Goal: Task Accomplishment & Management: Manage account settings

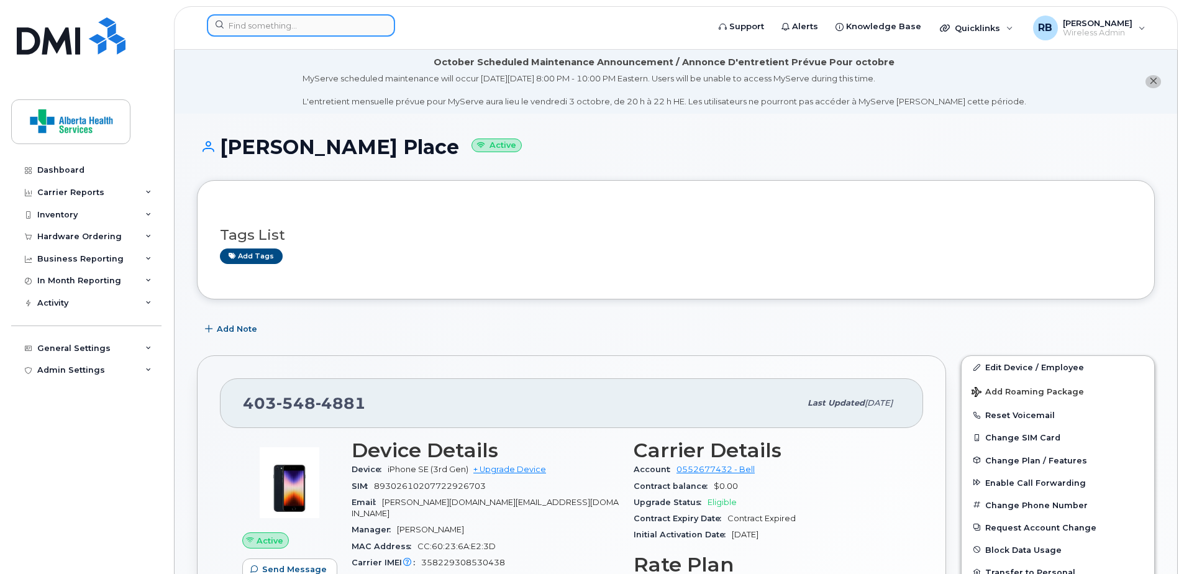
click at [264, 24] on input at bounding box center [301, 25] width 188 height 22
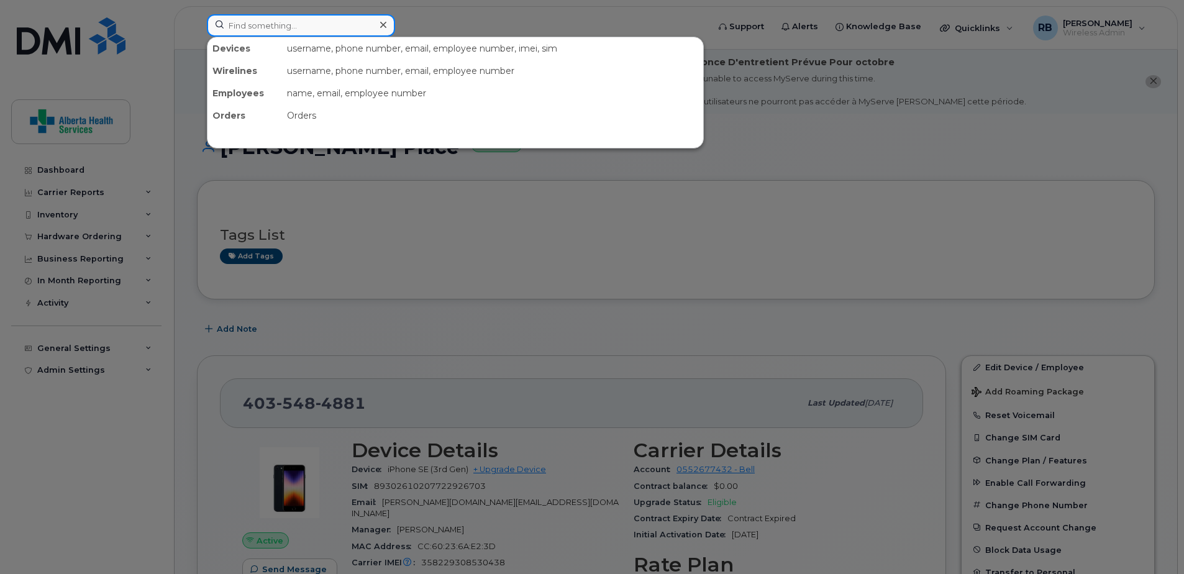
click at [263, 19] on input at bounding box center [301, 25] width 188 height 22
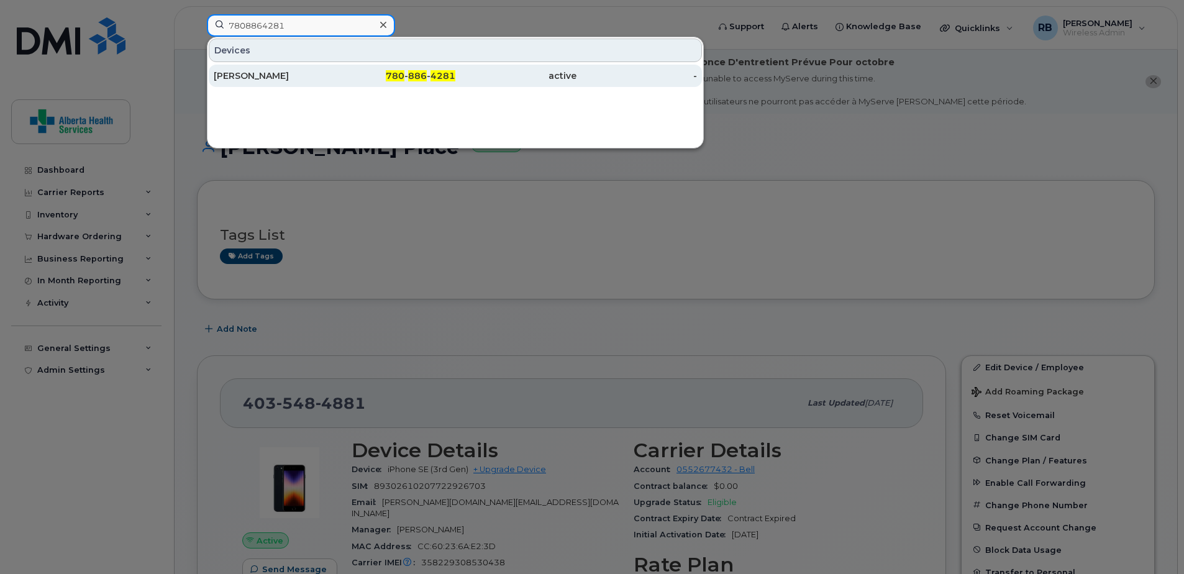
type input "7808864281"
click at [383, 85] on div "780 - 886 - 4281" at bounding box center [395, 76] width 121 height 22
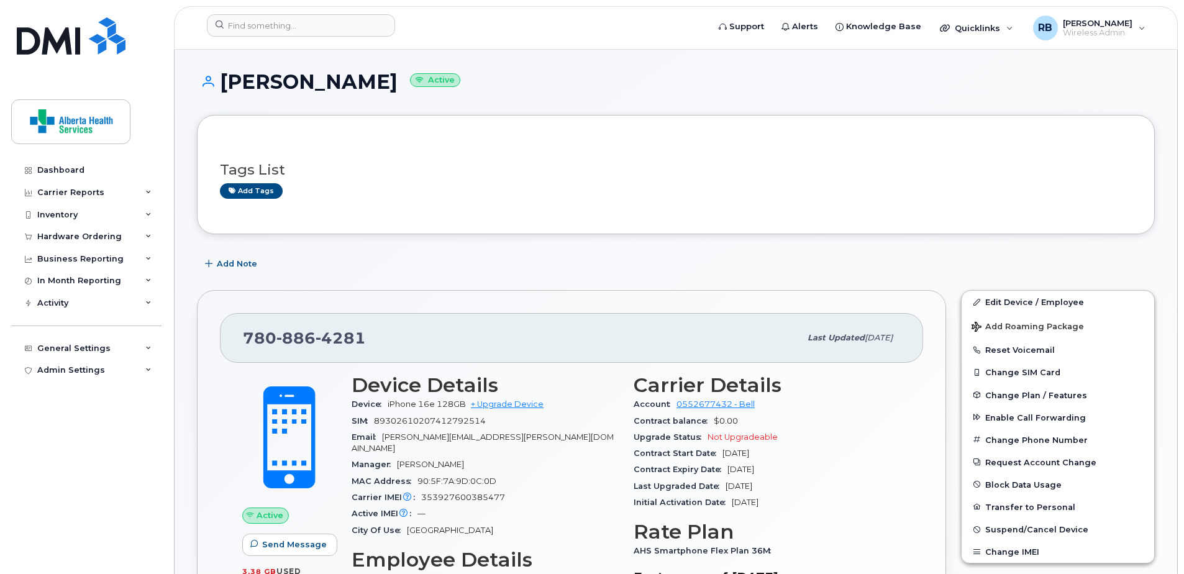
scroll to position [248, 0]
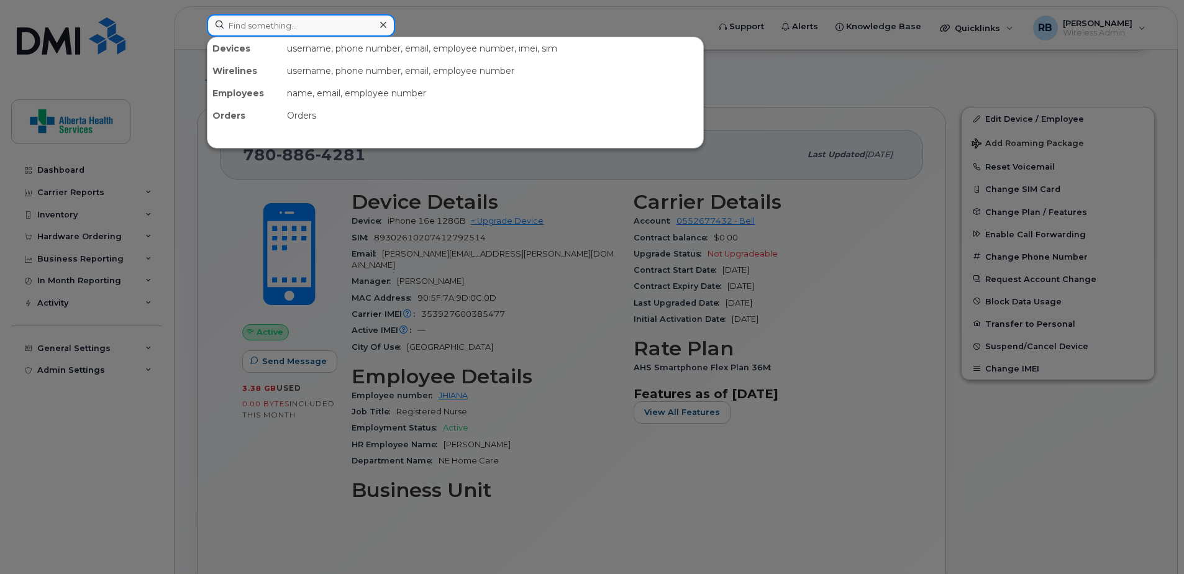
click at [289, 20] on input at bounding box center [301, 25] width 188 height 22
paste input "4033318524"
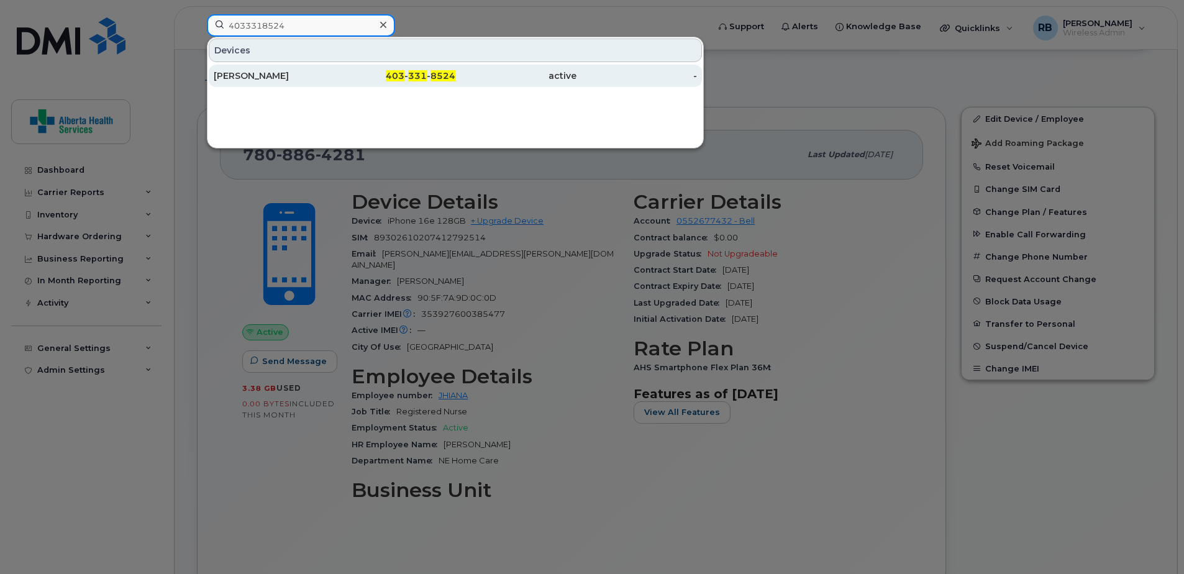
type input "4033318524"
click at [315, 77] on div "Kandace Ballman" at bounding box center [274, 76] width 121 height 12
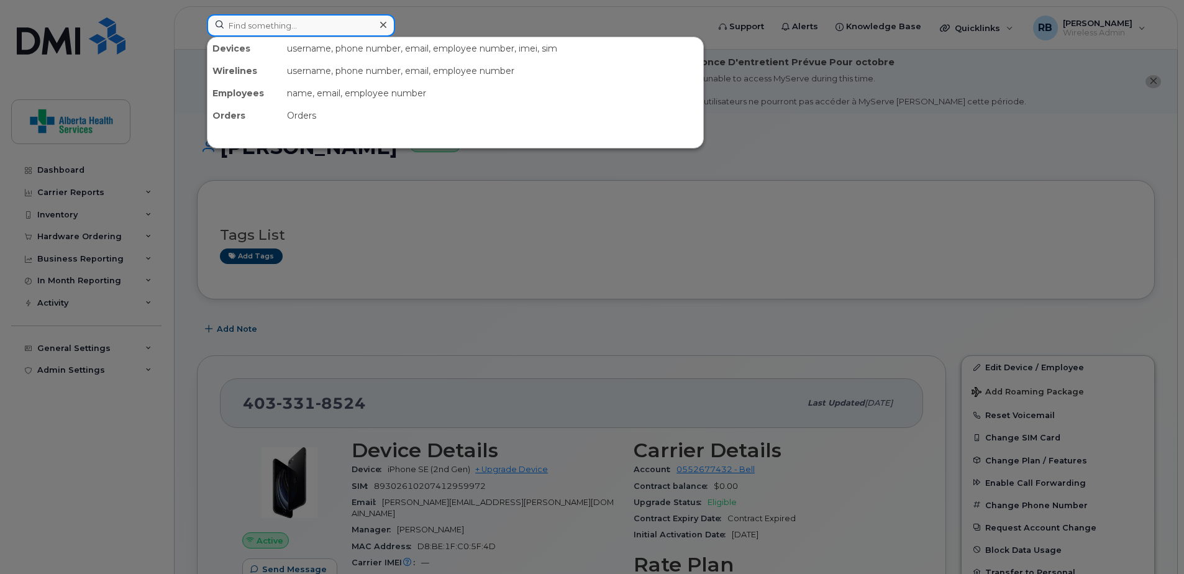
click at [281, 33] on input at bounding box center [301, 25] width 188 height 22
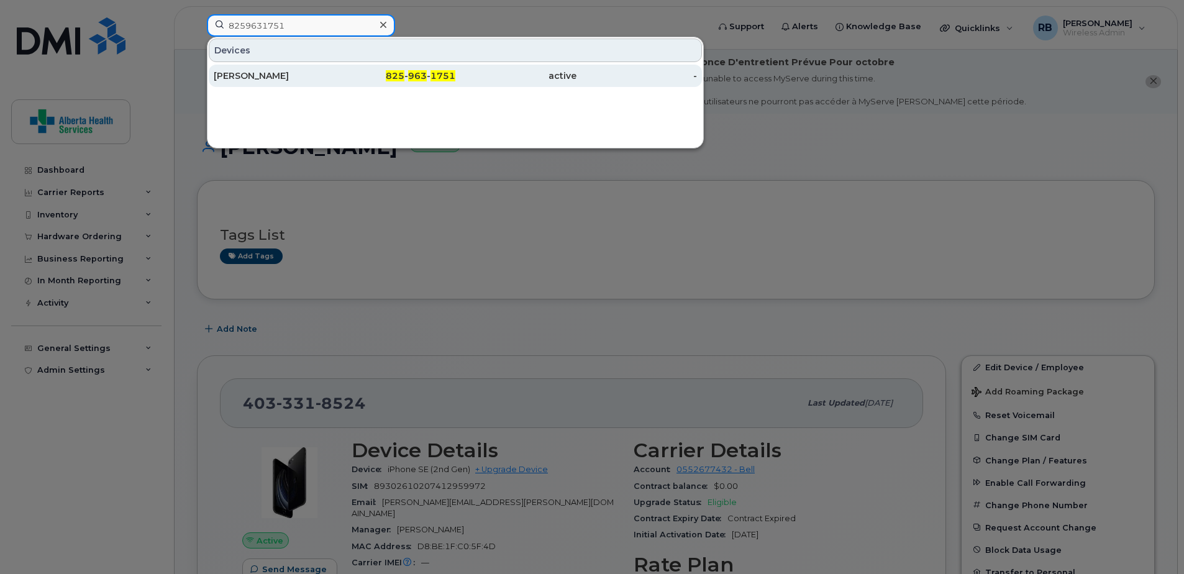
type input "8259631751"
click at [329, 78] on div "[PERSON_NAME]" at bounding box center [274, 76] width 121 height 12
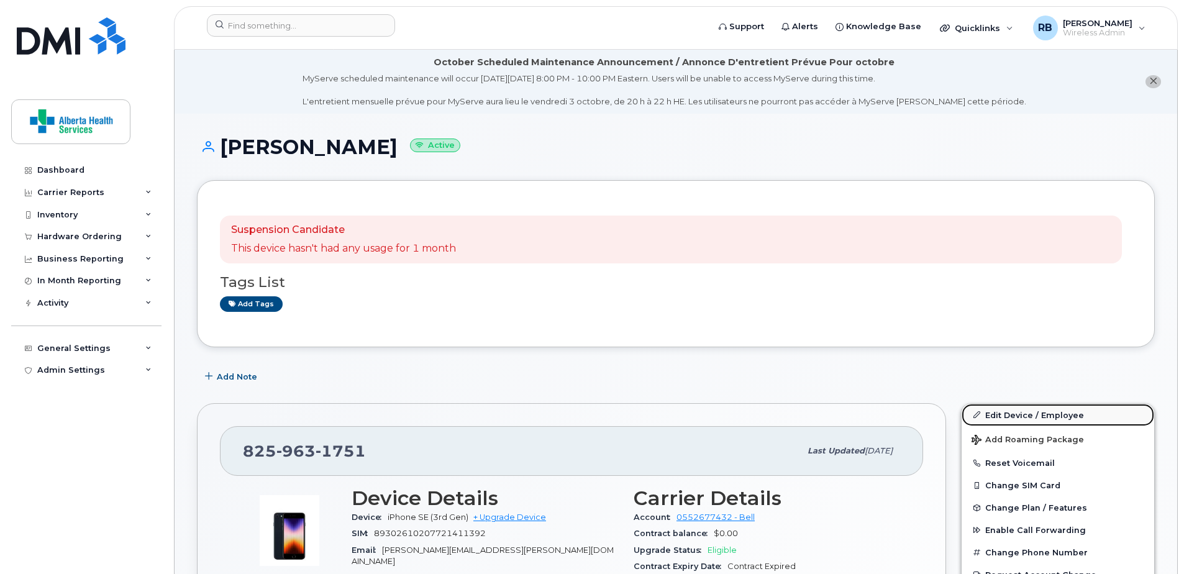
click at [992, 418] on link "Edit Device / Employee" at bounding box center [1057, 415] width 193 height 22
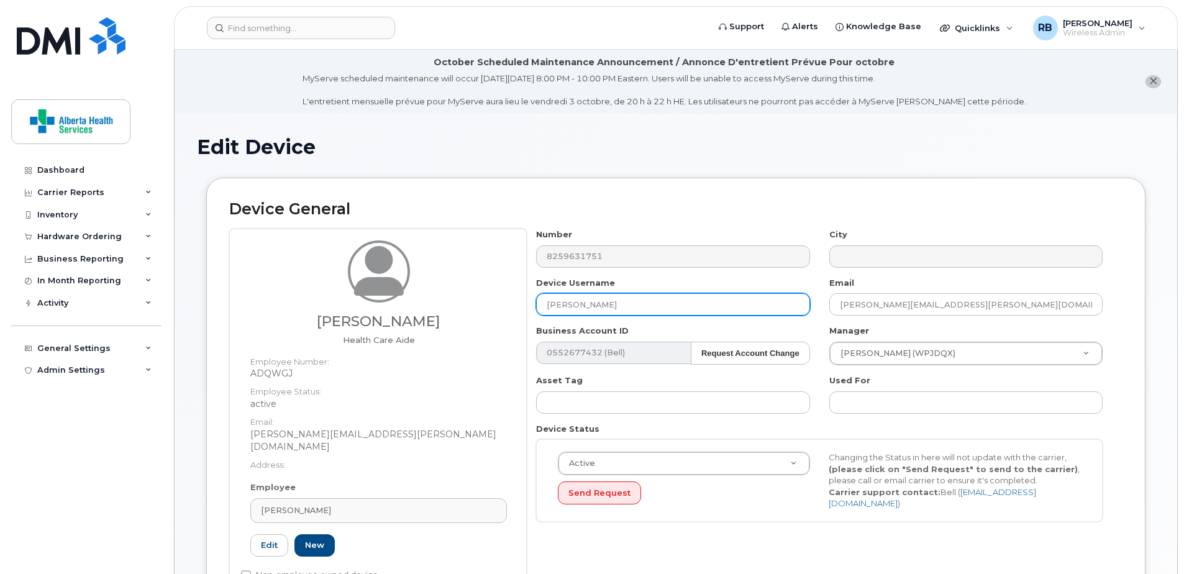
drag, startPoint x: 659, startPoint y: 302, endPoint x: 376, endPoint y: 281, distance: 284.0
click at [382, 283] on div "Shelley Andruchow Health Care Aide Employee Number: ADQWGJ Employee Status: act…" at bounding box center [675, 416] width 893 height 375
paste input "[PERSON_NAME]"
type input "[PERSON_NAME]"
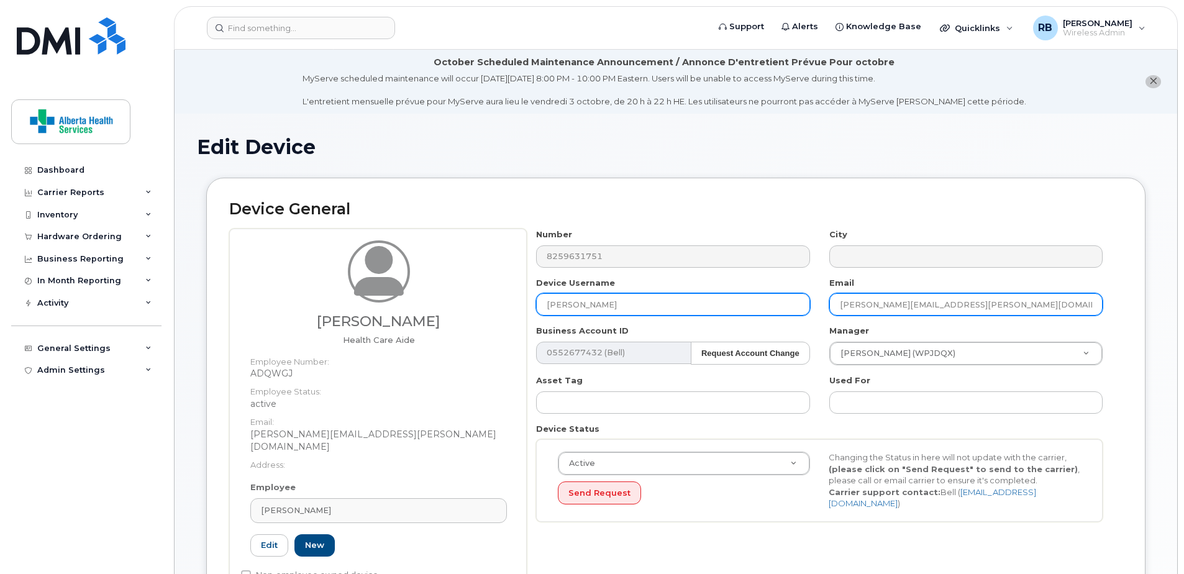
drag, startPoint x: 969, startPoint y: 310, endPoint x: 684, endPoint y: 309, distance: 285.0
click at [684, 309] on div "Number 8259631751 City Device Username Cheri Starko Email Shelley.Andruchow@ass…" at bounding box center [820, 380] width 586 height 302
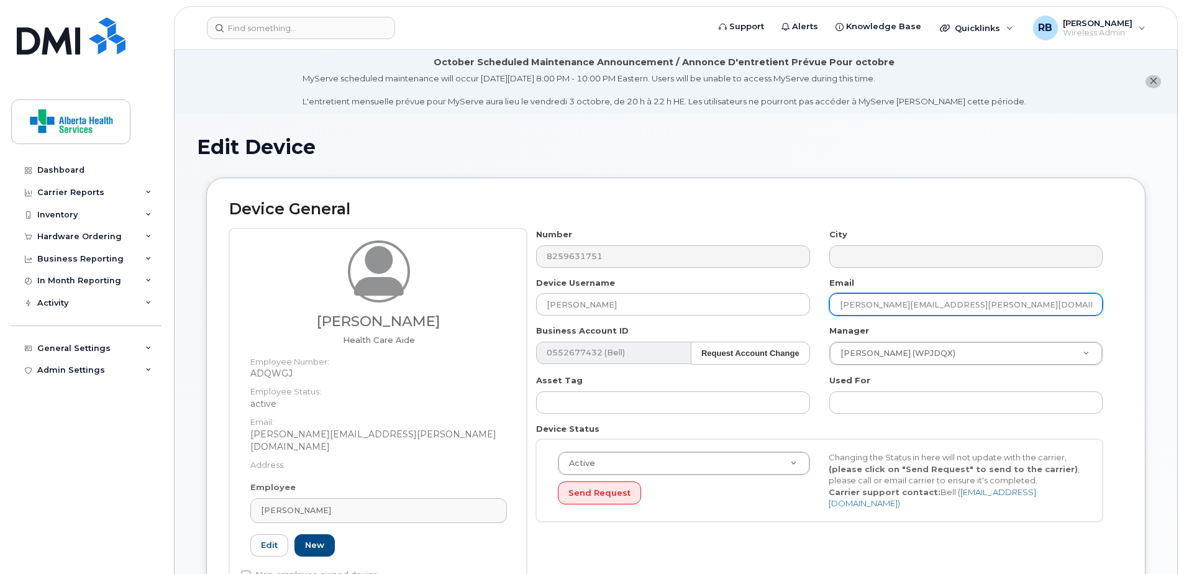
paste input "Cheri.Starko"
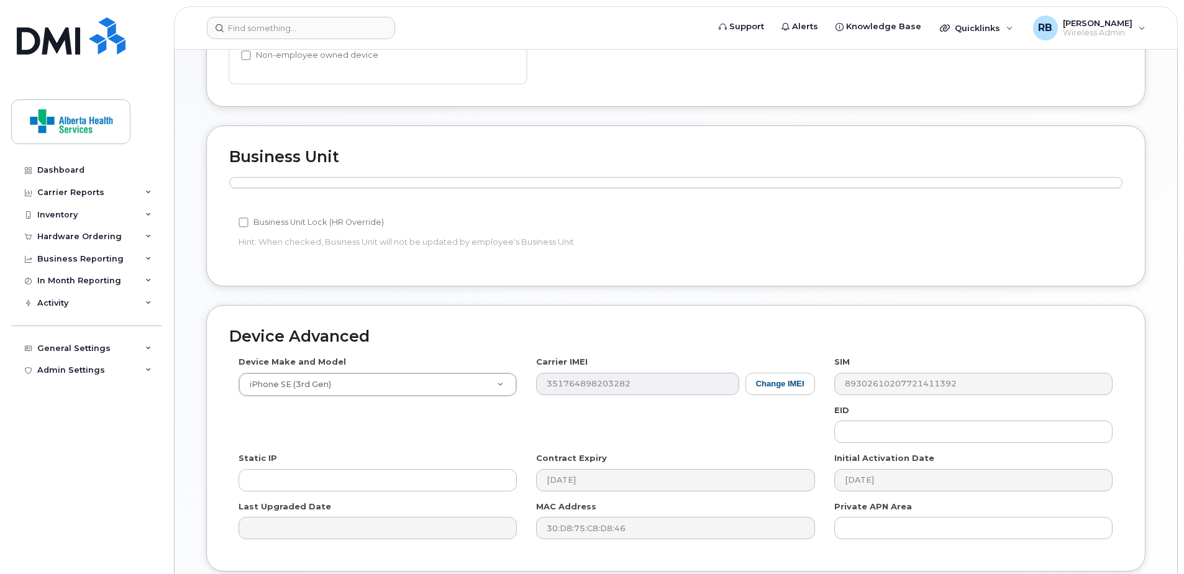
scroll to position [609, 0]
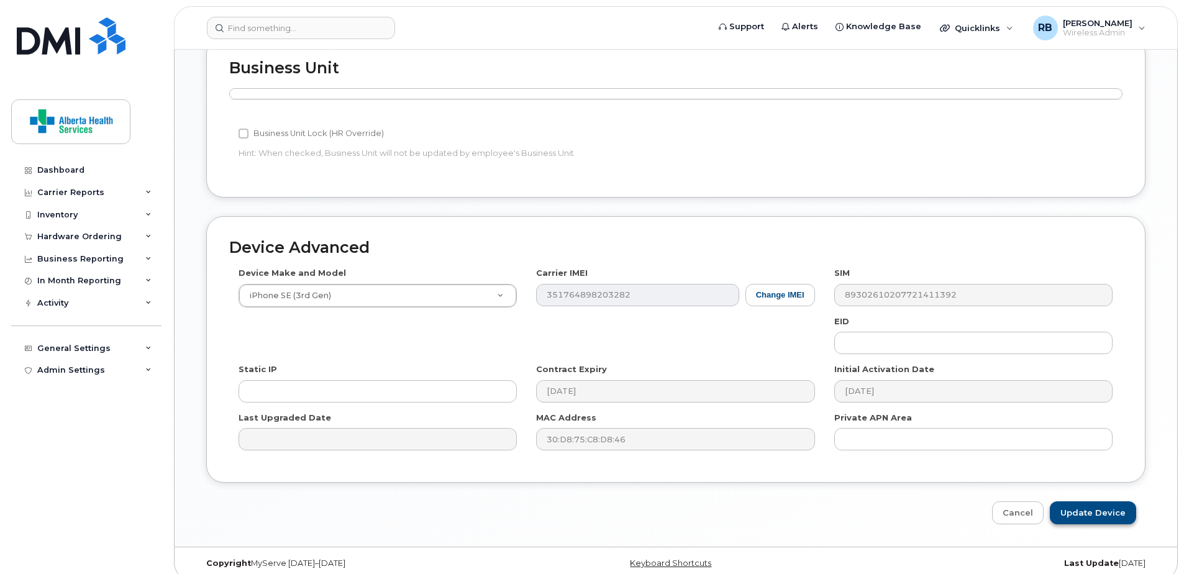
type input "[PERSON_NAME][EMAIL_ADDRESS][PERSON_NAME][DOMAIN_NAME]"
click at [1095, 501] on input "Update Device" at bounding box center [1092, 512] width 86 height 23
type input "Saving..."
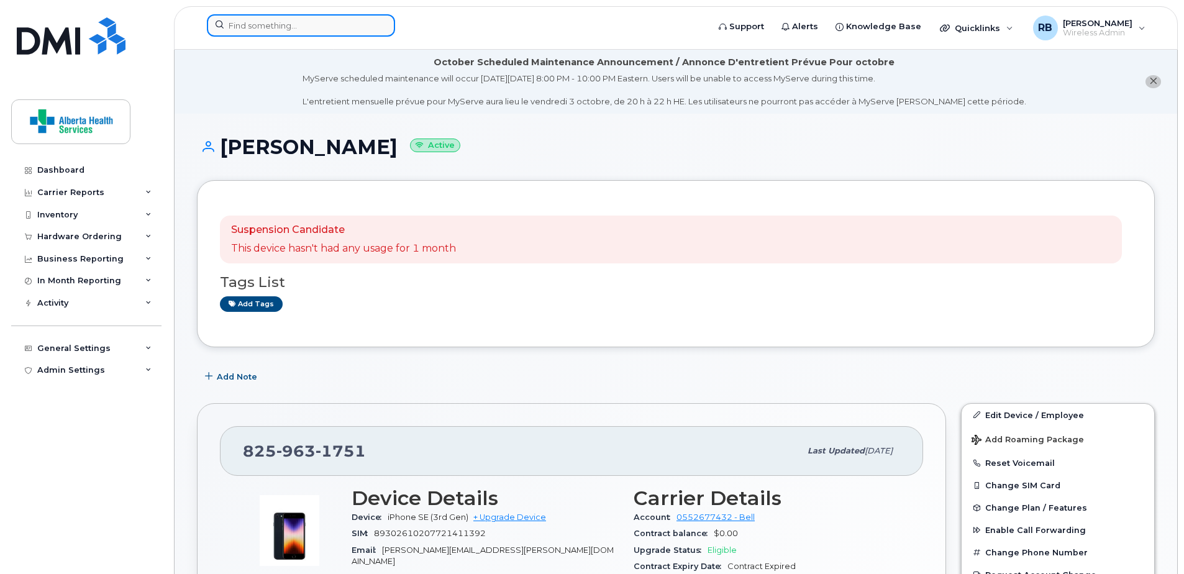
click at [283, 32] on input at bounding box center [301, 25] width 188 height 22
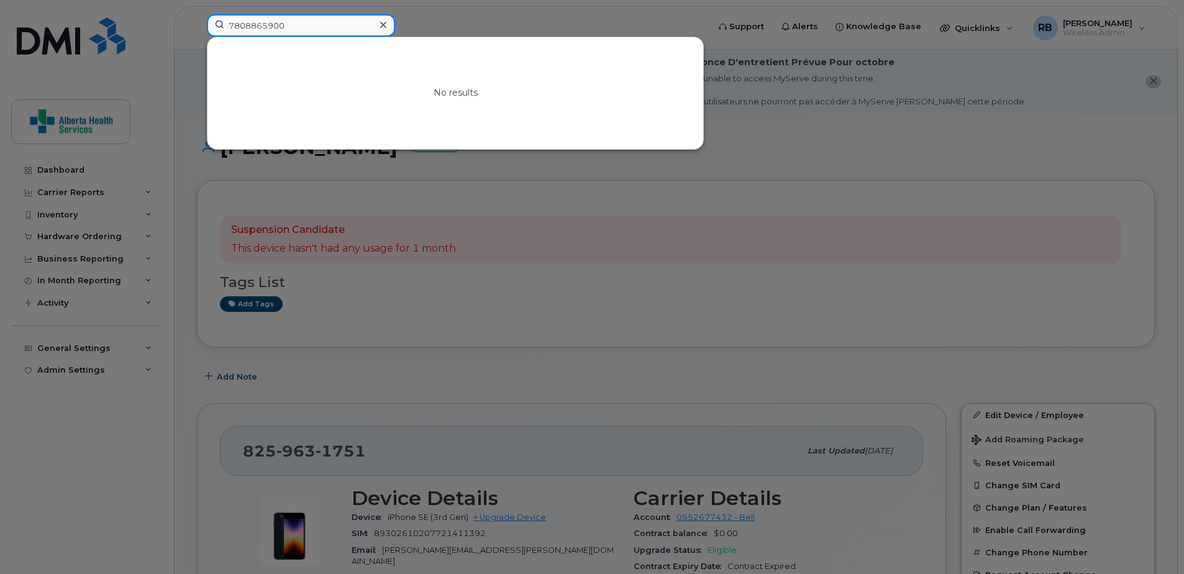
type input "7808865900"
